Goal: Information Seeking & Learning: Check status

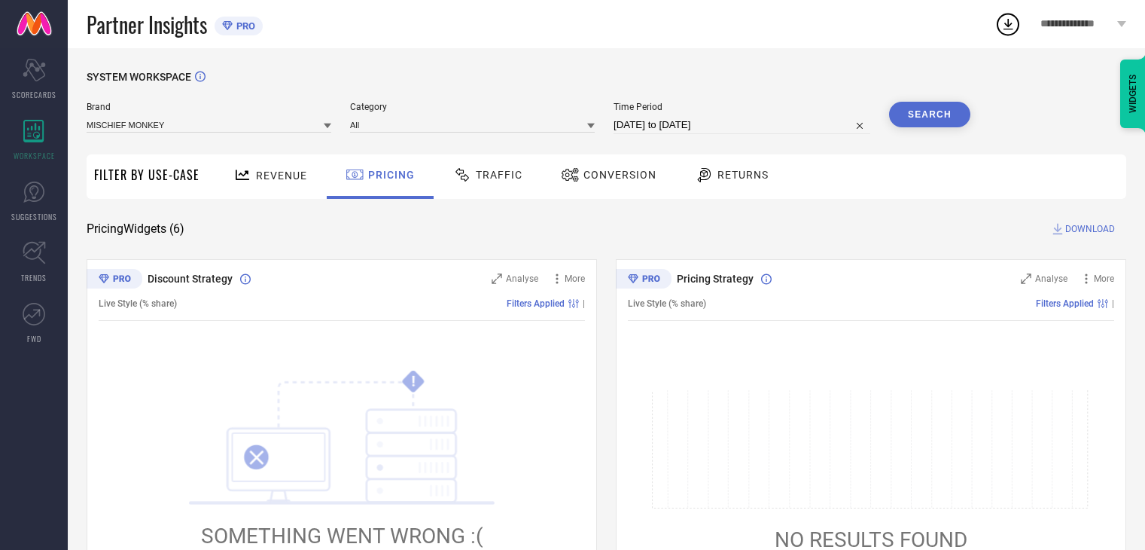
scroll to position [301, 0]
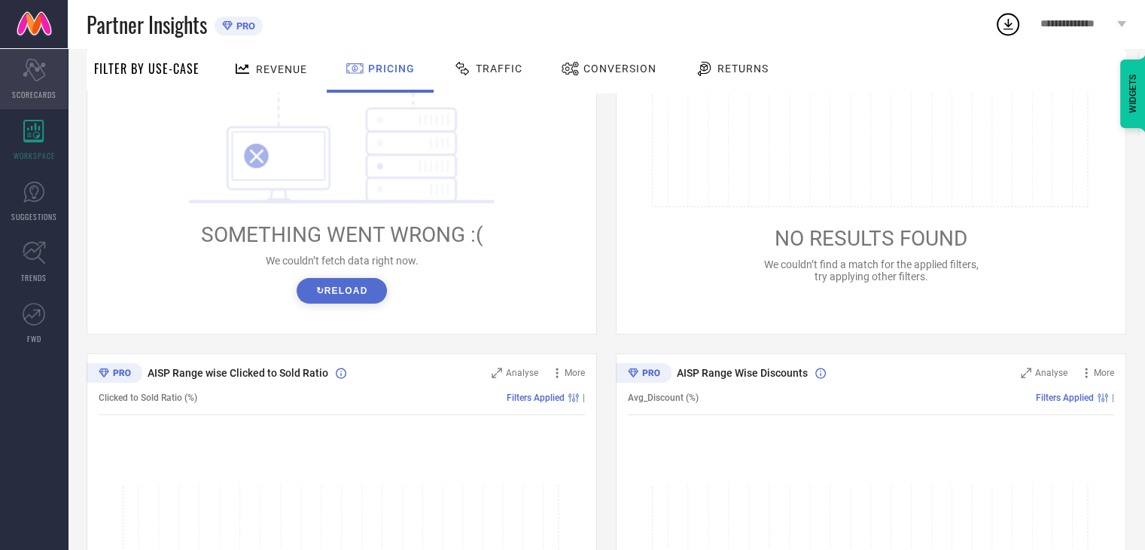
click at [32, 85] on div "Scorecard SCORECARDS" at bounding box center [34, 79] width 68 height 60
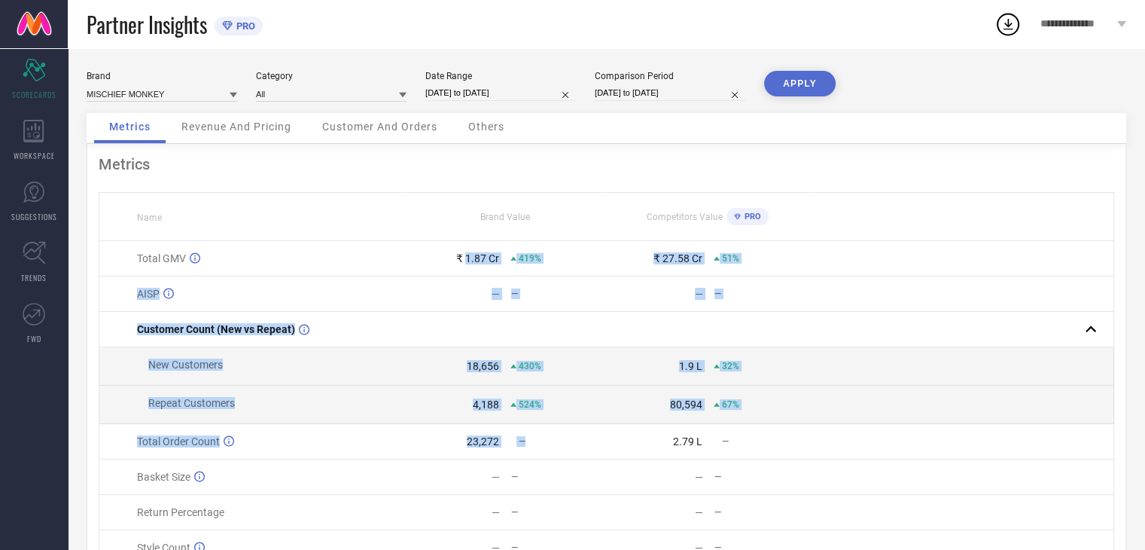
drag, startPoint x: 468, startPoint y: 263, endPoint x: 554, endPoint y: 453, distance: 209.2
click at [554, 453] on tbody "Total GMV ₹ 1.87 Cr 419% ₹ 27.58 Cr 51% AISP — — — — Customer Count (New vs Rep…" at bounding box center [606, 403] width 1015 height 325
click at [549, 437] on td "23,272 —" at bounding box center [505, 441] width 203 height 35
drag, startPoint x: 500, startPoint y: 446, endPoint x: 466, endPoint y: 259, distance: 190.5
click at [466, 259] on tbody "Total GMV ₹ 1.87 Cr 419% ₹ 27.58 Cr 51% AISP — — — — Customer Count (New vs Rep…" at bounding box center [606, 403] width 1015 height 325
